Goal: Task Accomplishment & Management: Complete application form

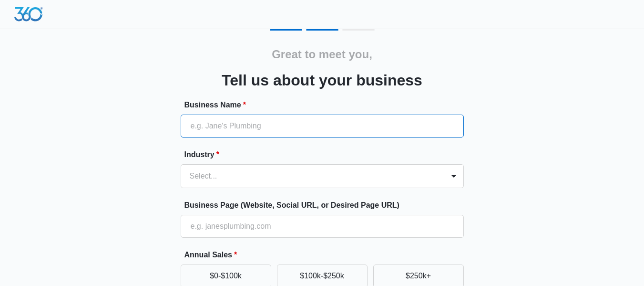
click at [309, 119] on input "Business Name *" at bounding box center [322, 125] width 283 height 23
type input "Stashlete"
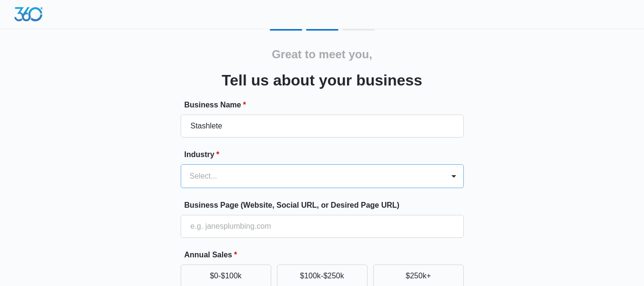
click at [265, 176] on div "Select..." at bounding box center [322, 176] width 283 height 24
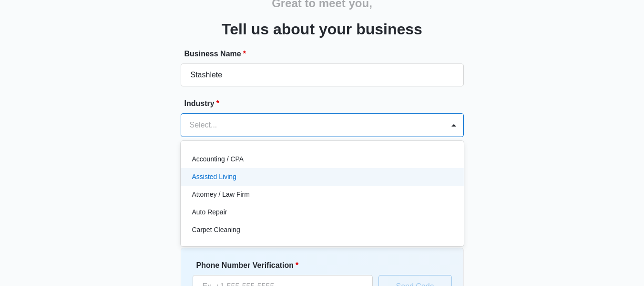
scroll to position [56, 0]
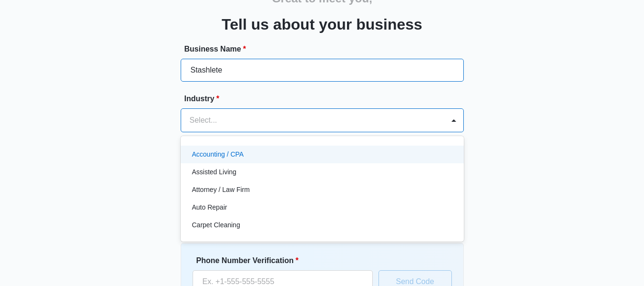
click at [265, 62] on input "Stashlete" at bounding box center [322, 70] width 283 height 23
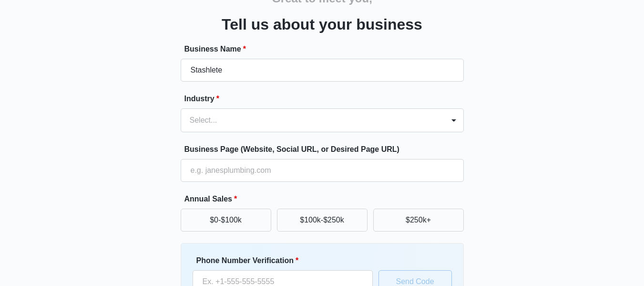
click at [267, 135] on form "Business Name * Stashlete Industry * Select... Business Page (Website, Social U…" at bounding box center [322, 201] width 283 height 316
click at [267, 125] on div at bounding box center [311, 119] width 242 height 13
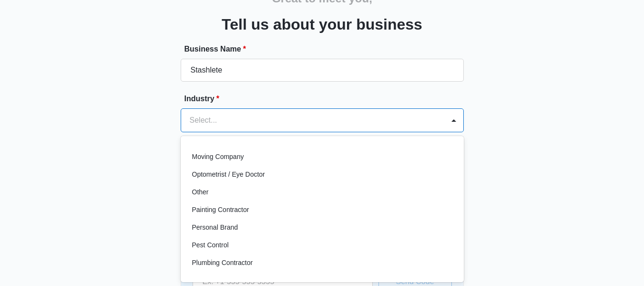
scroll to position [499, 0]
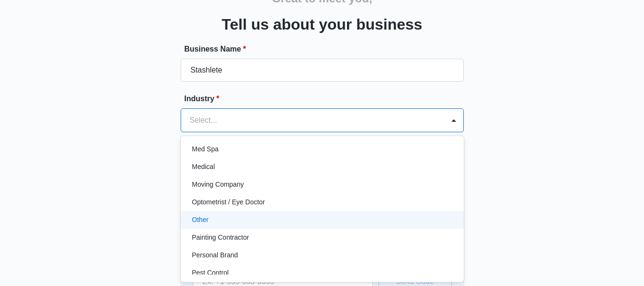
click at [272, 219] on div "Other" at bounding box center [321, 219] width 258 height 10
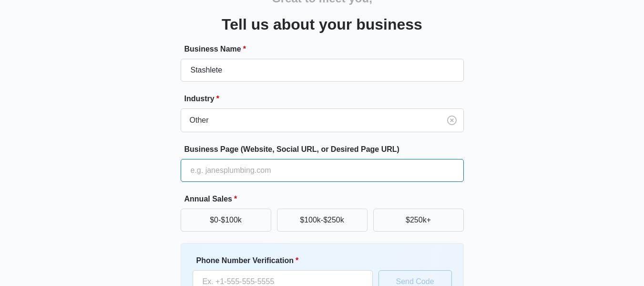
click at [268, 168] on input "Business Page (Website, Social URL, or Desired Page URL)" at bounding box center [322, 170] width 283 height 23
type input "[URL][DOMAIN_NAME]"
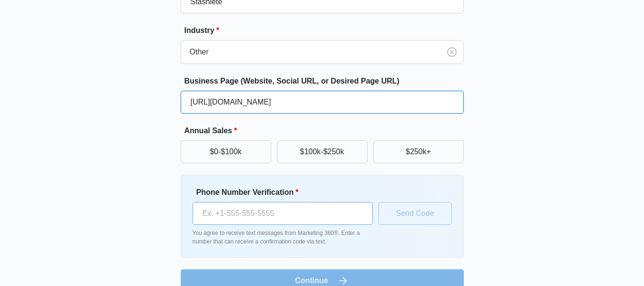
scroll to position [142, 0]
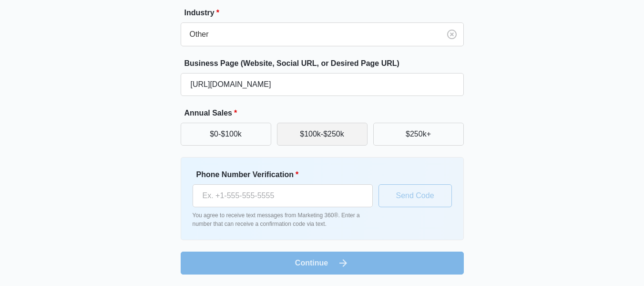
click at [327, 138] on button "$100k-$250k" at bounding box center [322, 133] width 91 height 23
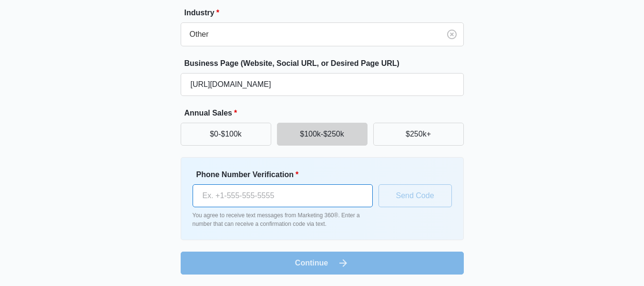
click at [308, 198] on input "Phone Number Verification *" at bounding box center [283, 195] width 180 height 23
type input "[PHONE_NUMBER]"
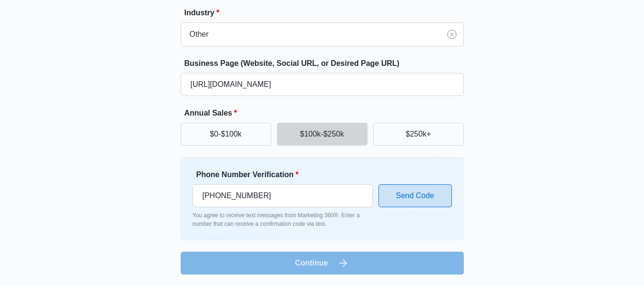
click at [398, 196] on button "Send Code" at bounding box center [414, 195] width 73 height 23
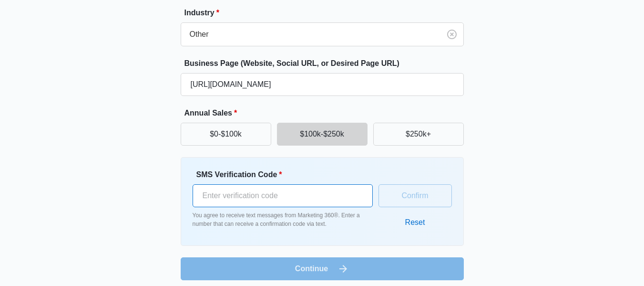
click at [262, 193] on input "SMS Verification Code *" at bounding box center [283, 195] width 180 height 23
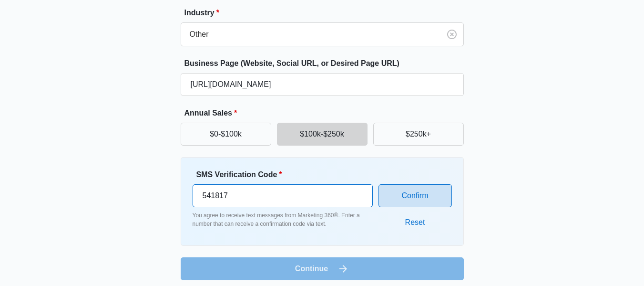
type input "541817"
click at [420, 190] on button "Confirm" at bounding box center [414, 195] width 73 height 23
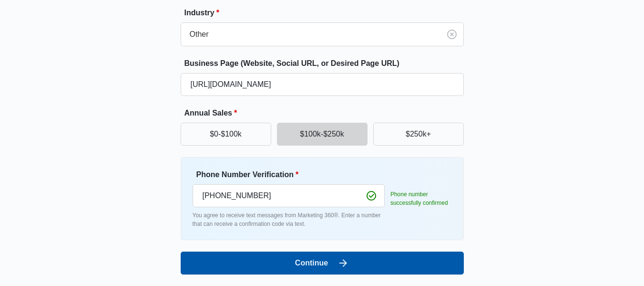
click at [365, 260] on button "Continue" at bounding box center [322, 262] width 283 height 23
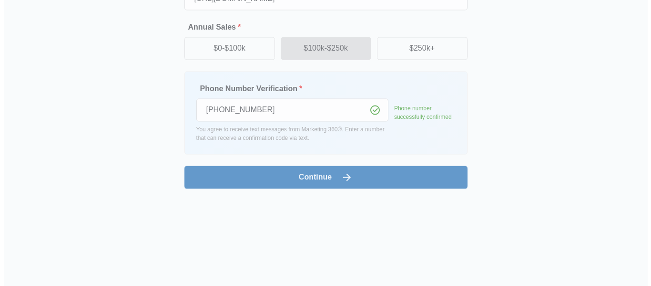
scroll to position [0, 0]
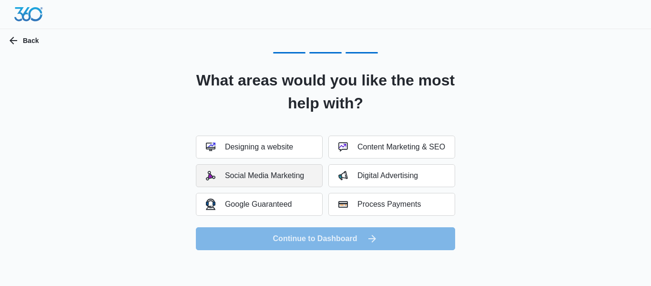
click at [289, 173] on div "Social Media Marketing" at bounding box center [255, 176] width 98 height 10
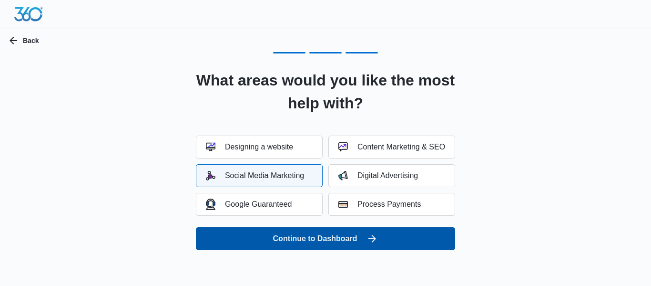
click at [312, 242] on button "Continue to Dashboard" at bounding box center [325, 238] width 259 height 23
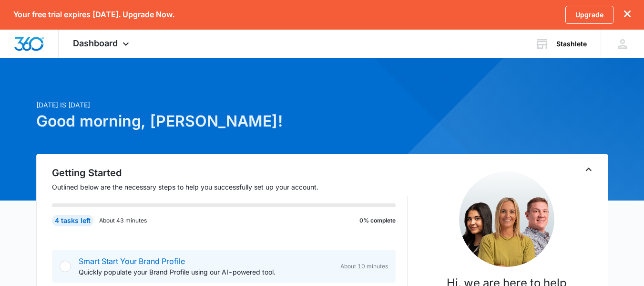
click at [626, 15] on icon "dismiss this dialog" at bounding box center [627, 13] width 7 height 7
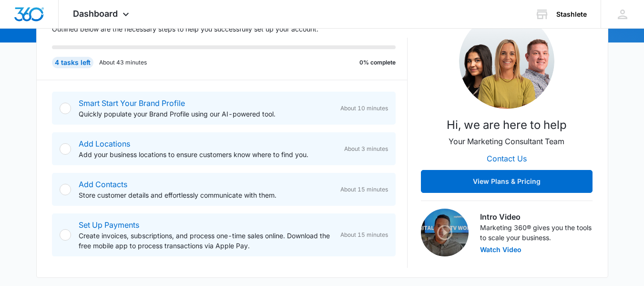
scroll to position [143, 0]
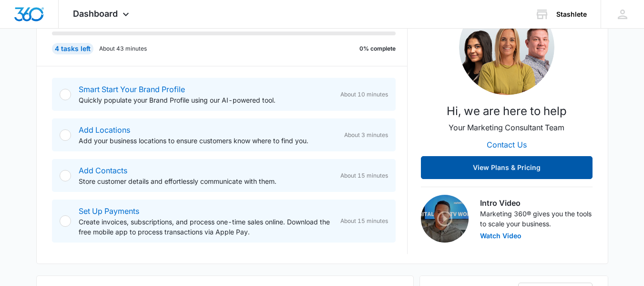
click at [527, 174] on button "View Plans & Pricing" at bounding box center [507, 167] width 172 height 23
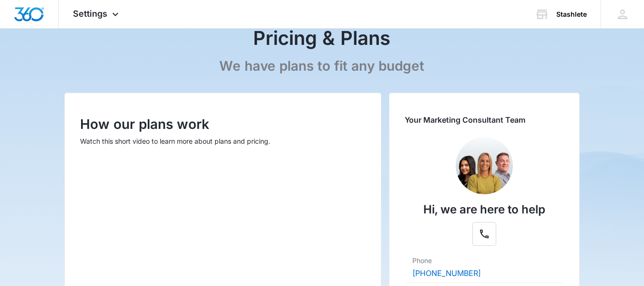
scroll to position [49, 0]
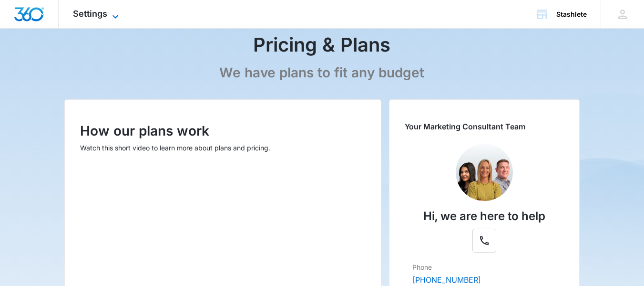
click at [101, 16] on span "Settings" at bounding box center [90, 14] width 34 height 10
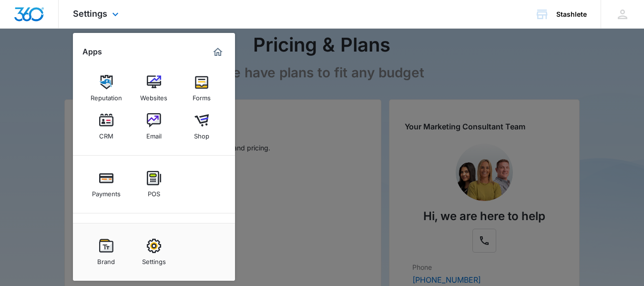
click at [32, 17] on img "Dashboard" at bounding box center [29, 14] width 31 height 14
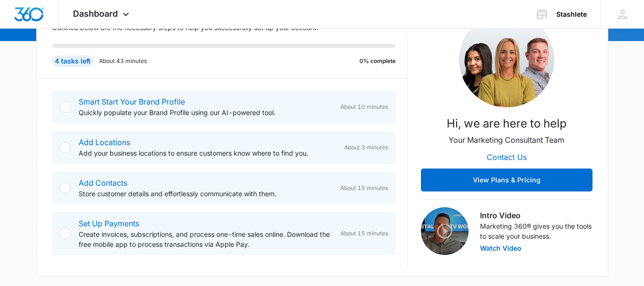
scroll to position [114, 0]
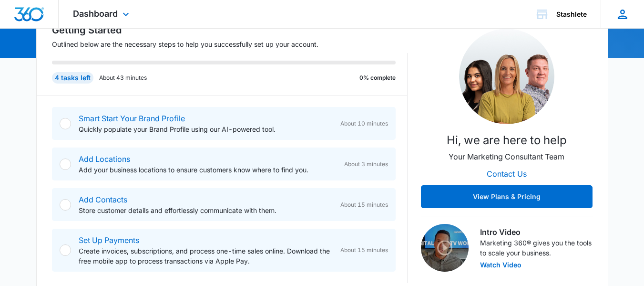
click at [636, 6] on div "MS Melissa Seigler melissa@stashlete.com My Profile Notifications Support Logou…" at bounding box center [622, 14] width 43 height 28
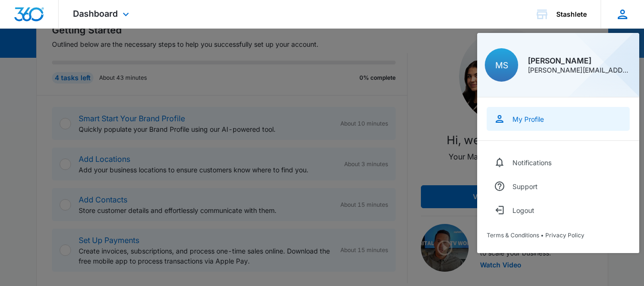
click at [534, 117] on div "My Profile" at bounding box center [527, 119] width 31 height 8
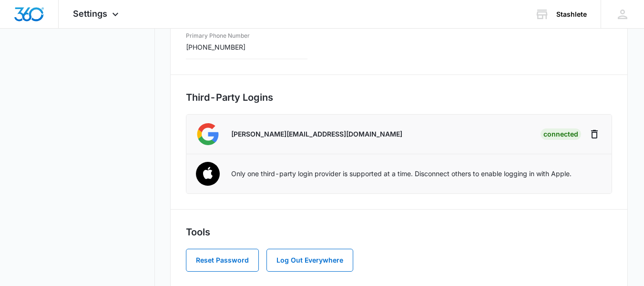
scroll to position [275, 0]
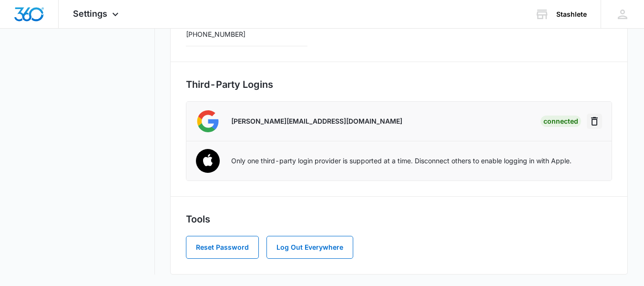
click at [597, 123] on icon "Disconnect" at bounding box center [594, 121] width 7 height 9
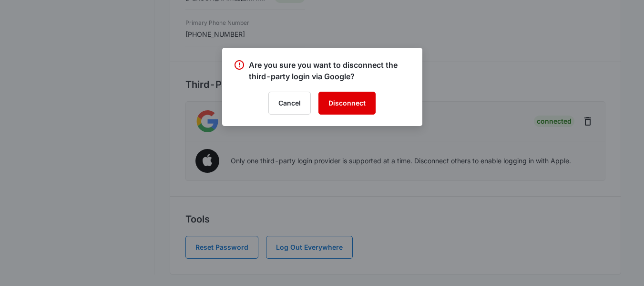
click at [347, 105] on button "Disconnect" at bounding box center [346, 103] width 57 height 23
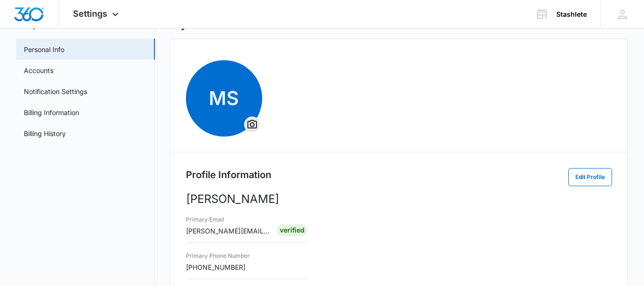
scroll to position [37, 0]
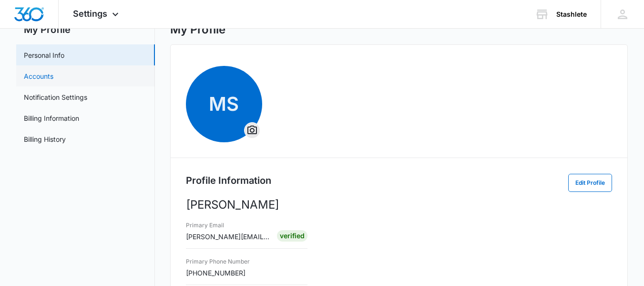
click at [53, 80] on link "Accounts" at bounding box center [39, 76] width 30 height 10
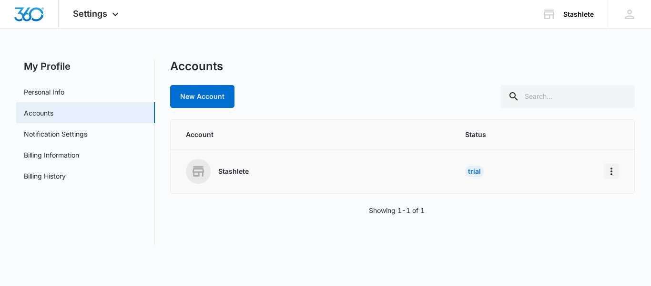
click at [606, 168] on icon "Home" at bounding box center [611, 170] width 11 height 11
click at [585, 199] on div "Go to Dashboard" at bounding box center [569, 197] width 53 height 7
